Goal: Complete application form

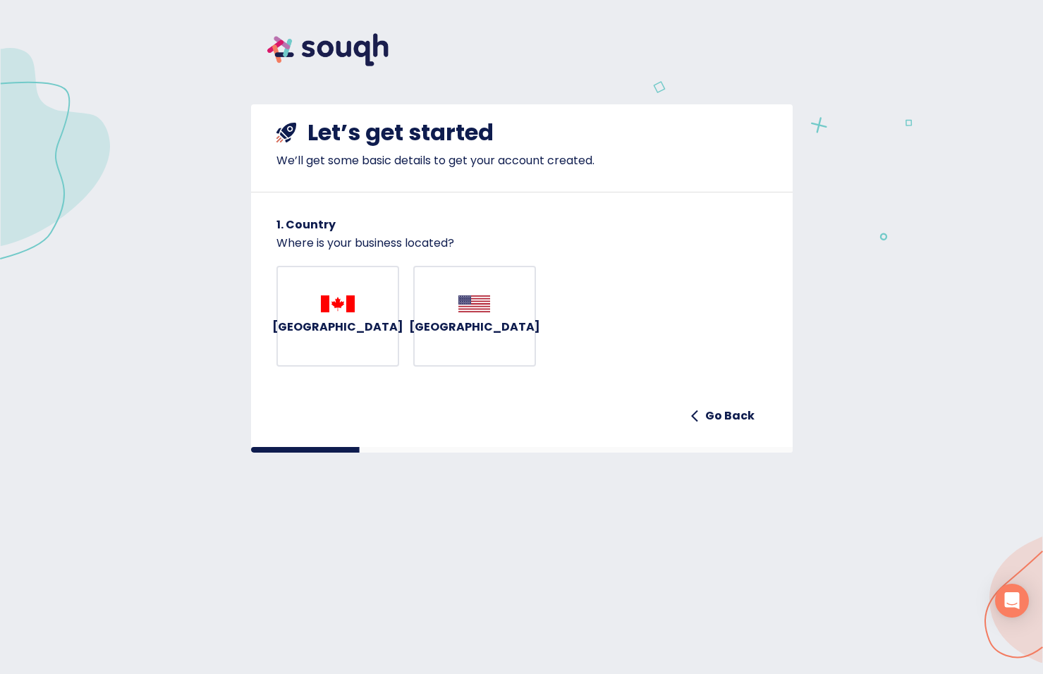
click at [386, 317] on button "Canada" at bounding box center [337, 317] width 123 height 102
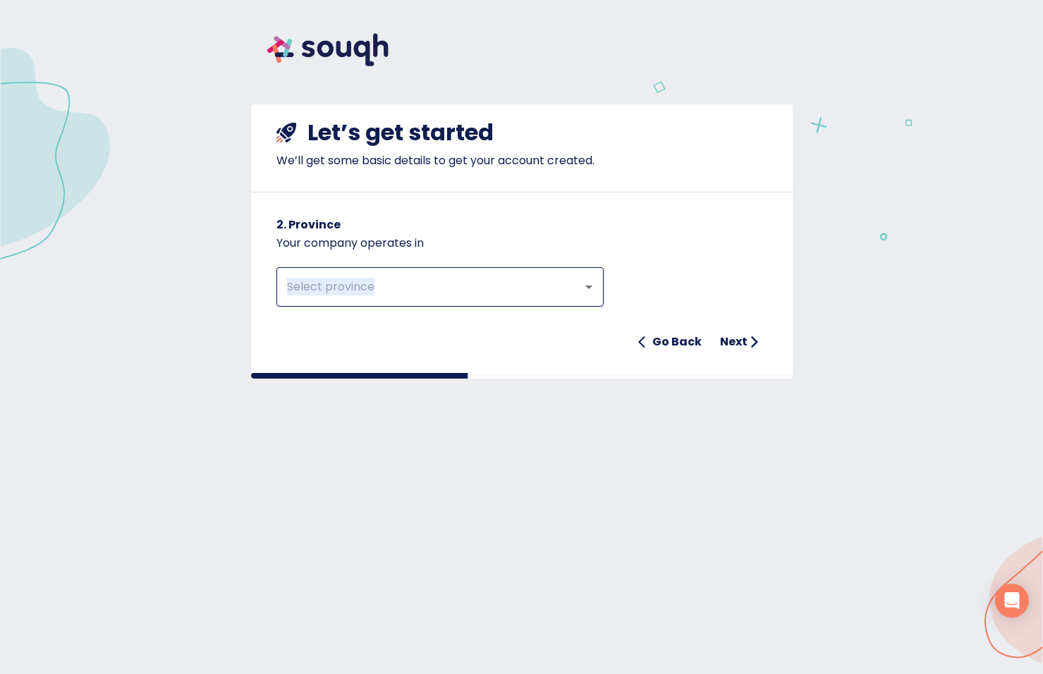
click at [392, 306] on div "​ Go Back Next" at bounding box center [521, 304] width 491 height 104
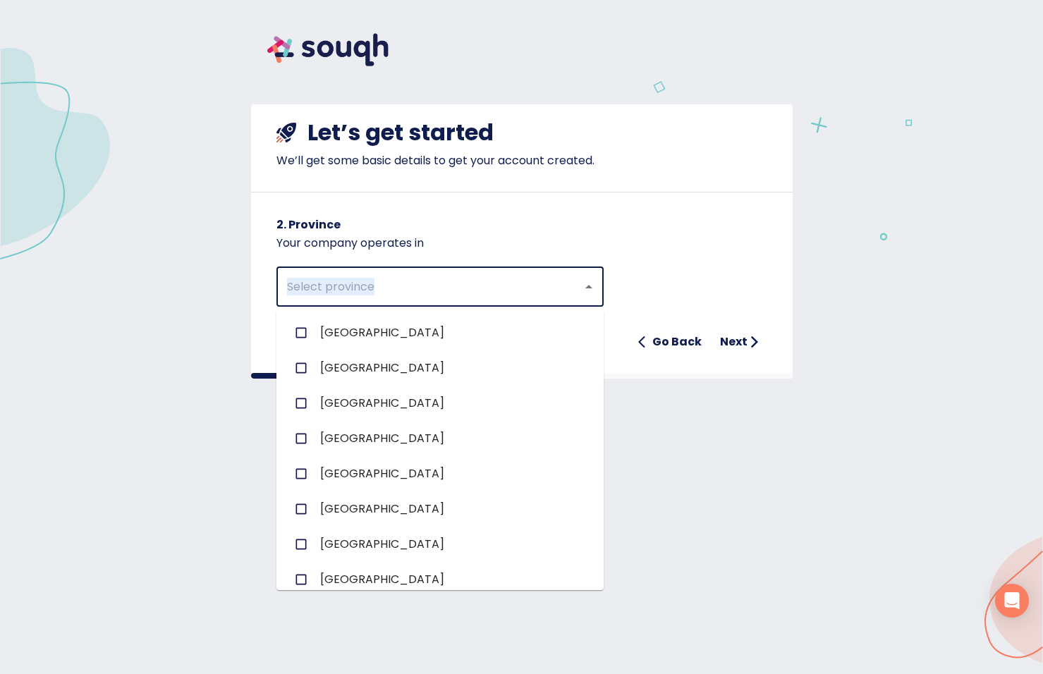
drag, startPoint x: 392, startPoint y: 306, endPoint x: 508, endPoint y: 281, distance: 118.4
click at [508, 281] on input "text" at bounding box center [420, 287] width 275 height 27
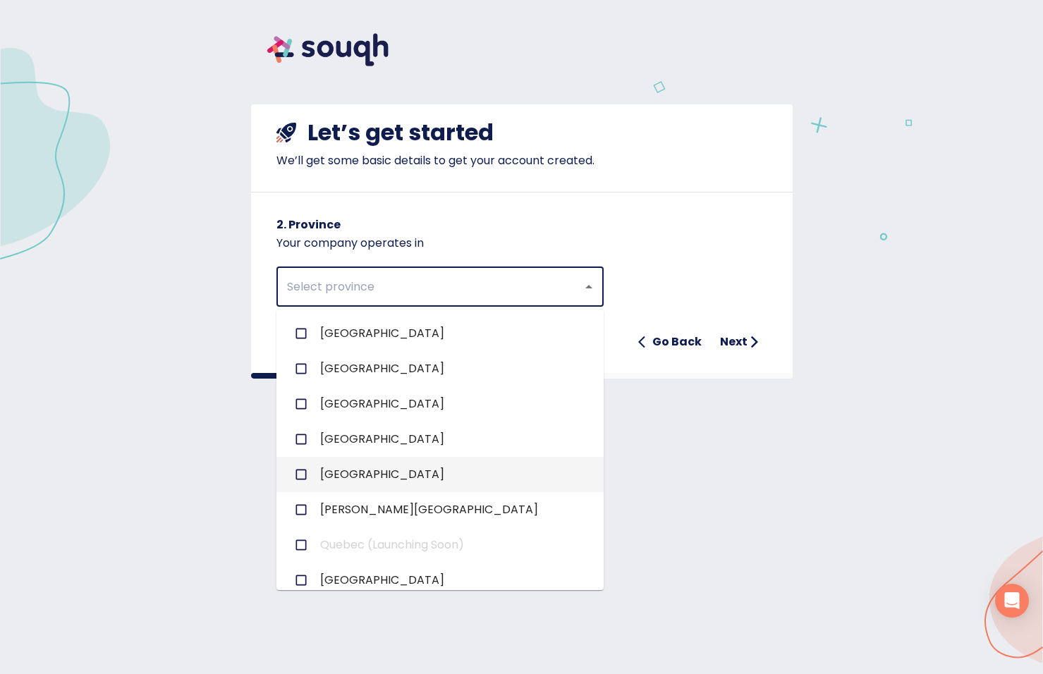
scroll to position [141, 0]
click at [342, 475] on span "Ontario" at bounding box center [382, 473] width 124 height 17
checkbox input "true"
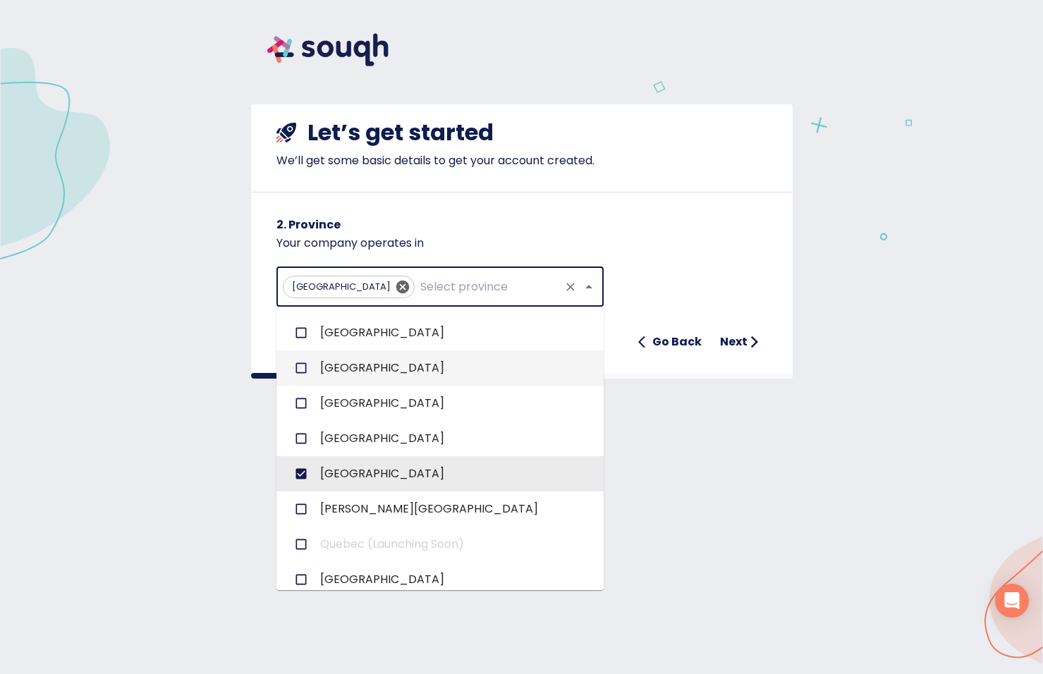
click at [726, 353] on button "Next" at bounding box center [740, 342] width 53 height 28
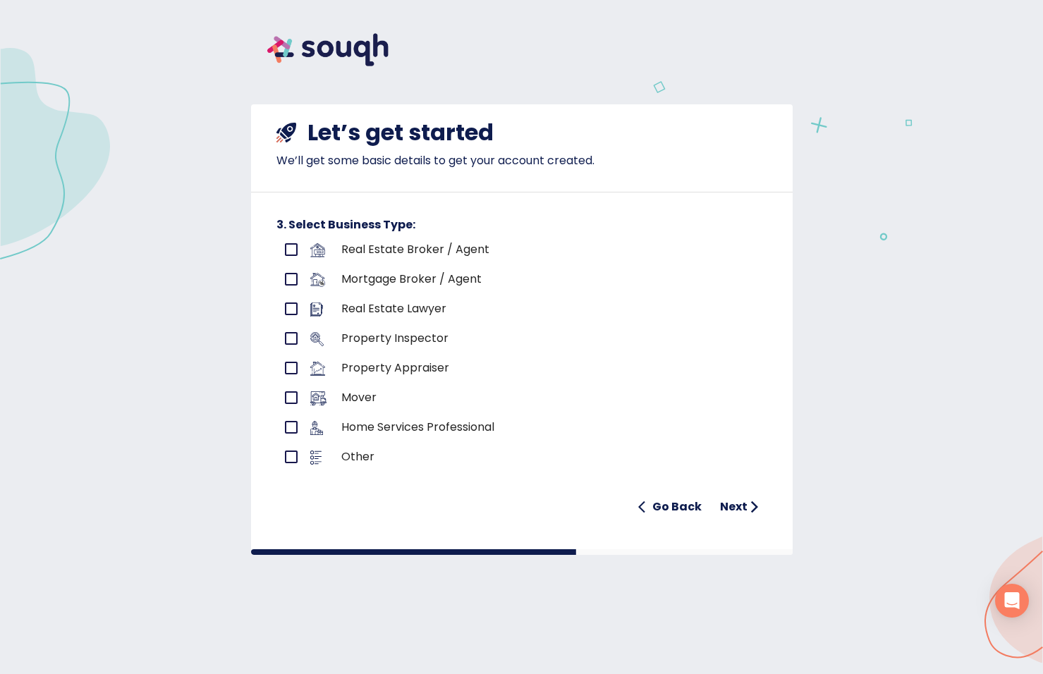
click at [290, 245] on input "primary checkbox" at bounding box center [291, 250] width 30 height 30
checkbox input "true"
click at [740, 508] on h6 "Next" at bounding box center [734, 507] width 28 height 20
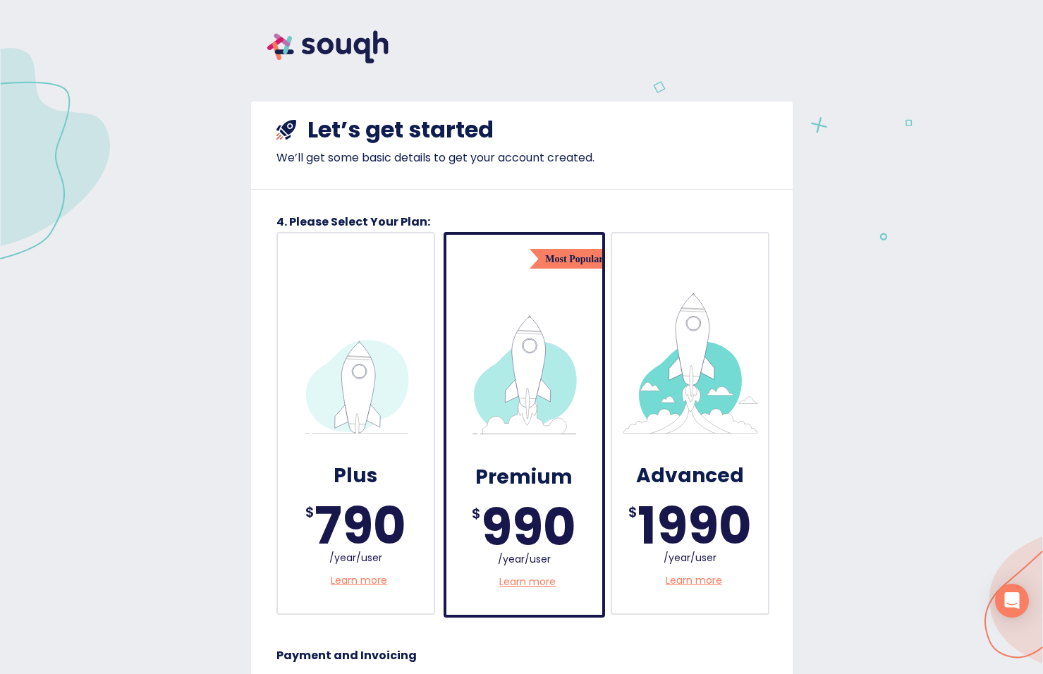
scroll to position [0, 0]
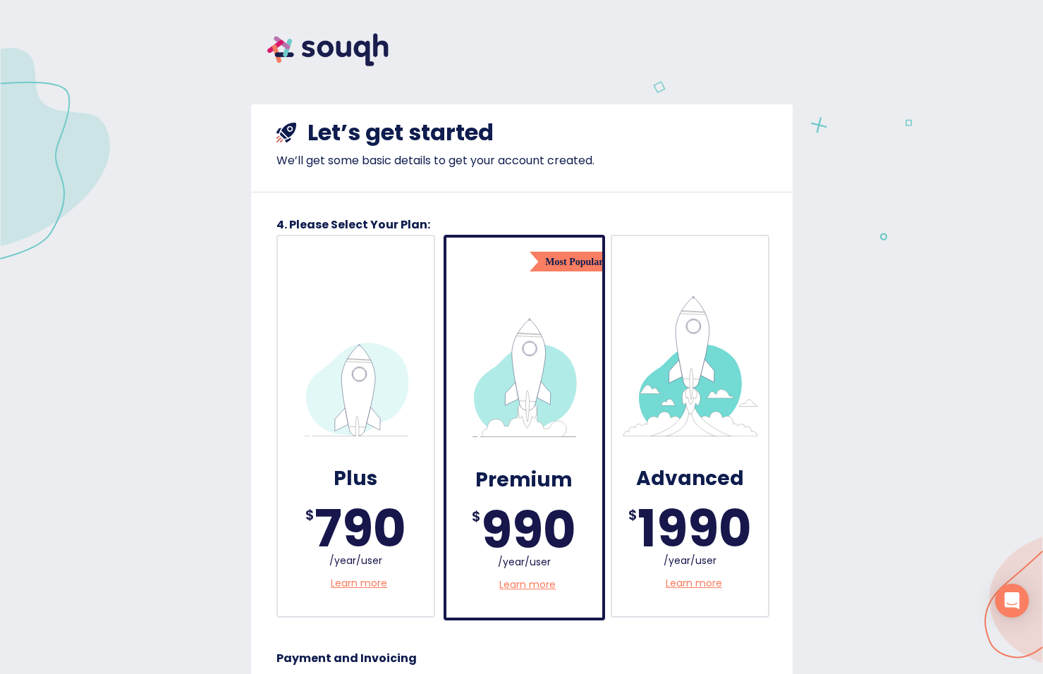
click at [319, 45] on img at bounding box center [328, 50] width 154 height 66
